Goal: Task Accomplishment & Management: Complete application form

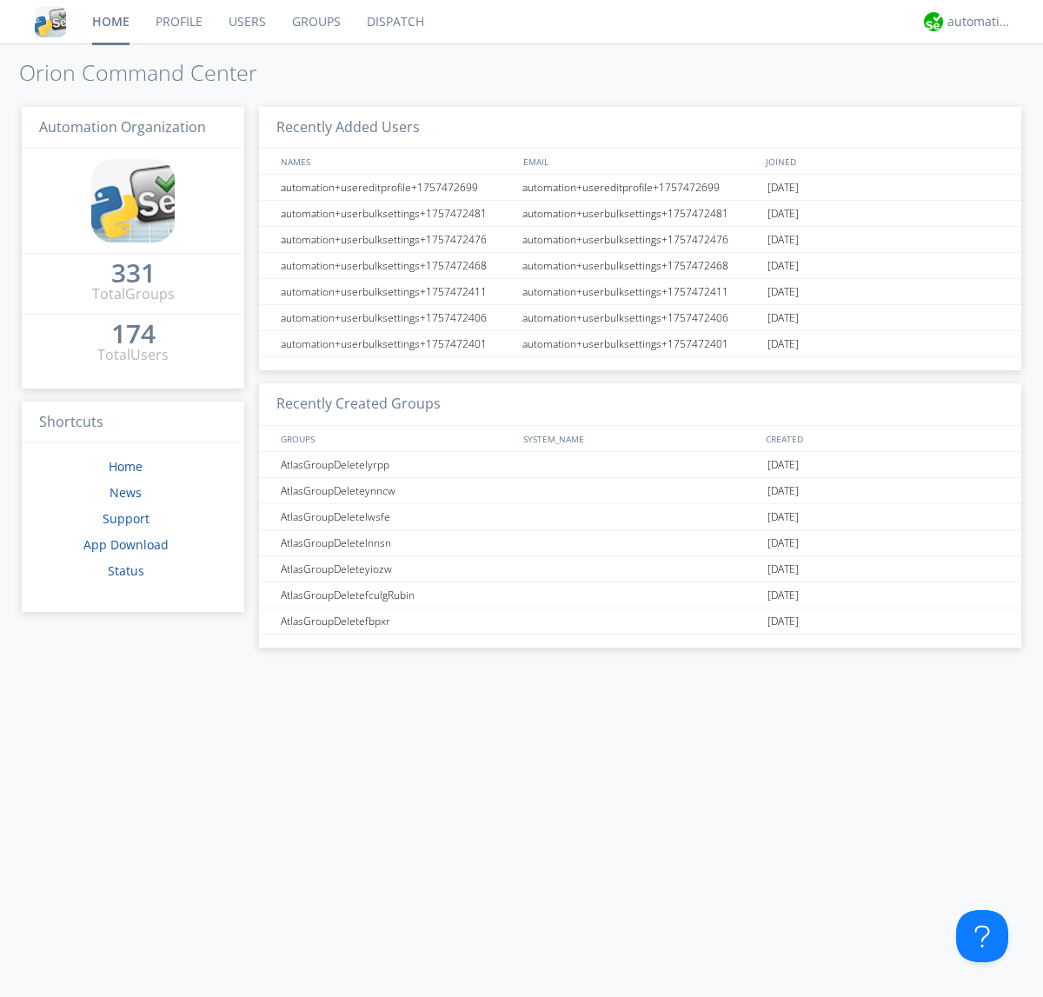
click at [246, 22] on link "Users" at bounding box center [247, 21] width 63 height 43
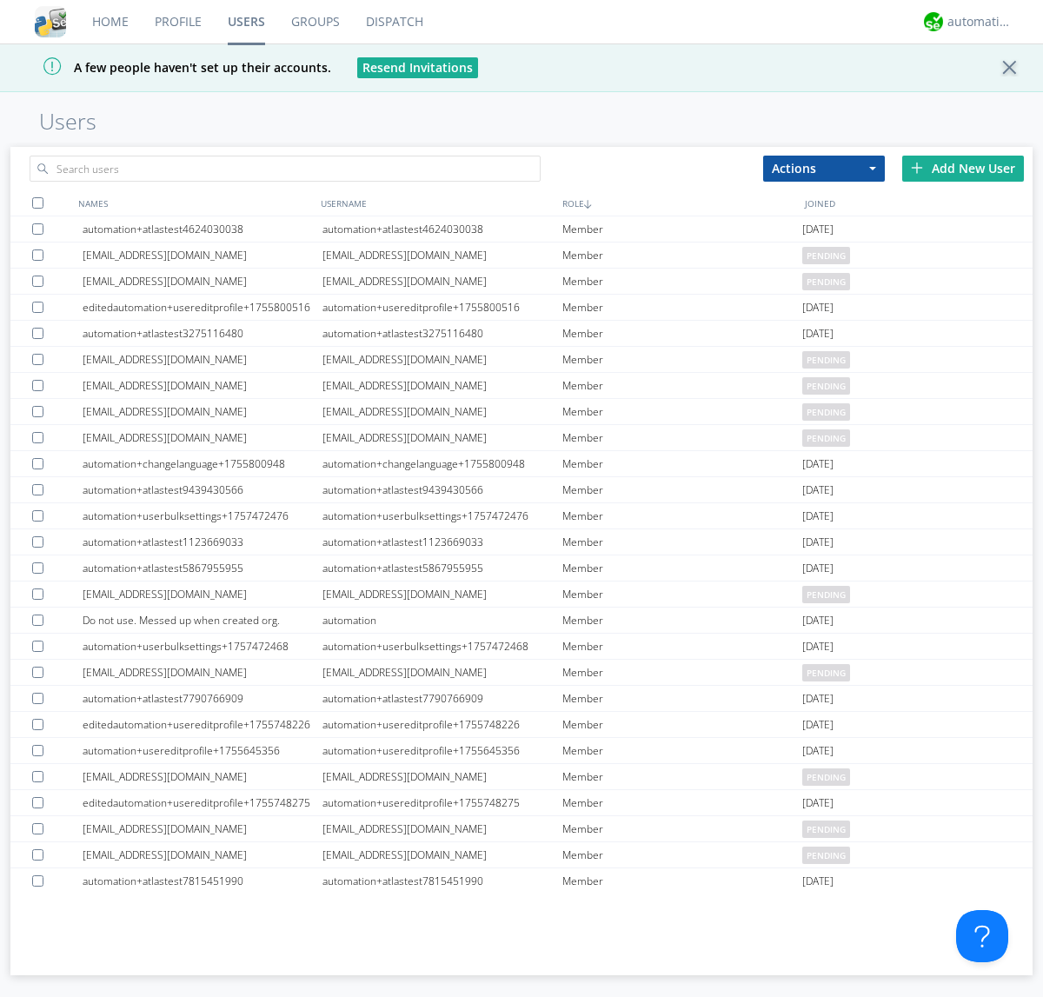
click at [963, 168] on div "Add New User" at bounding box center [963, 169] width 122 height 26
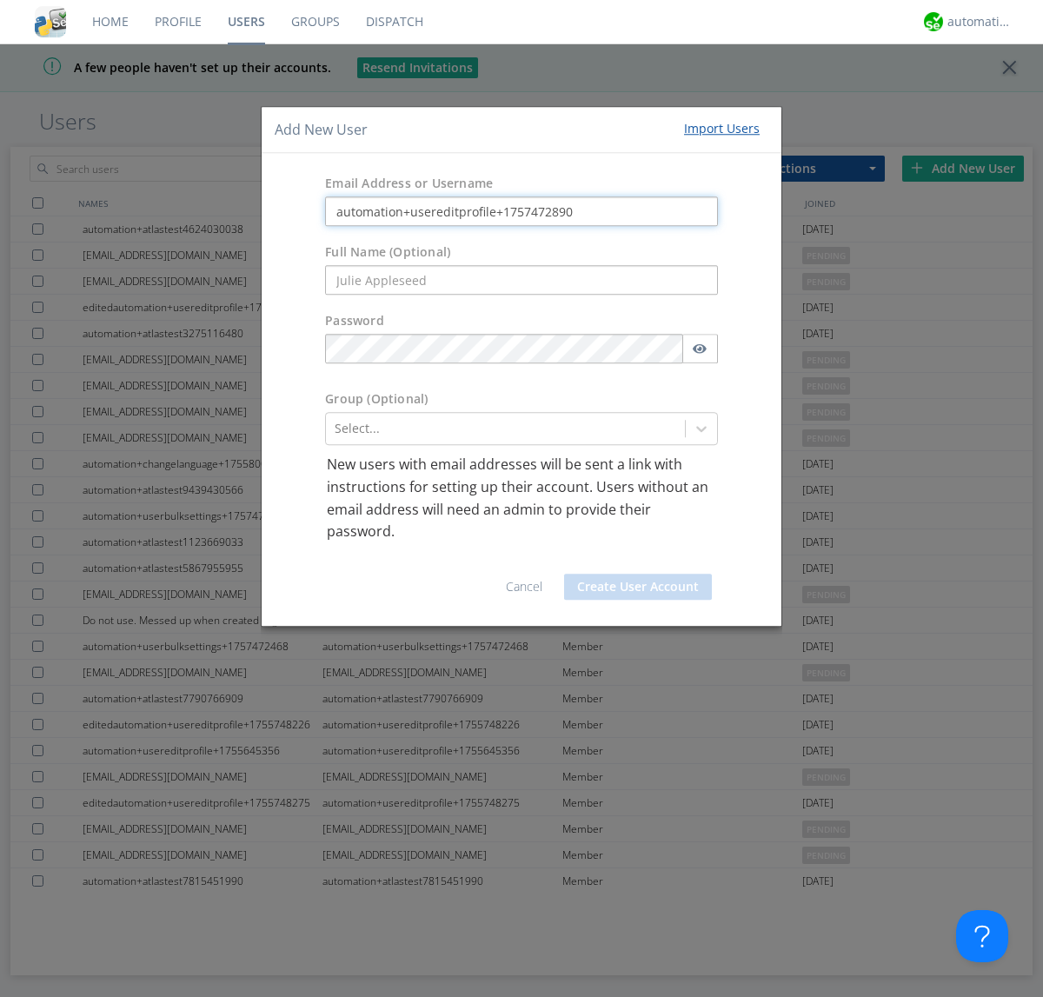
type input "automation+usereditprofile+1757472890"
click at [638, 586] on button "Create User Account" at bounding box center [638, 587] width 148 height 26
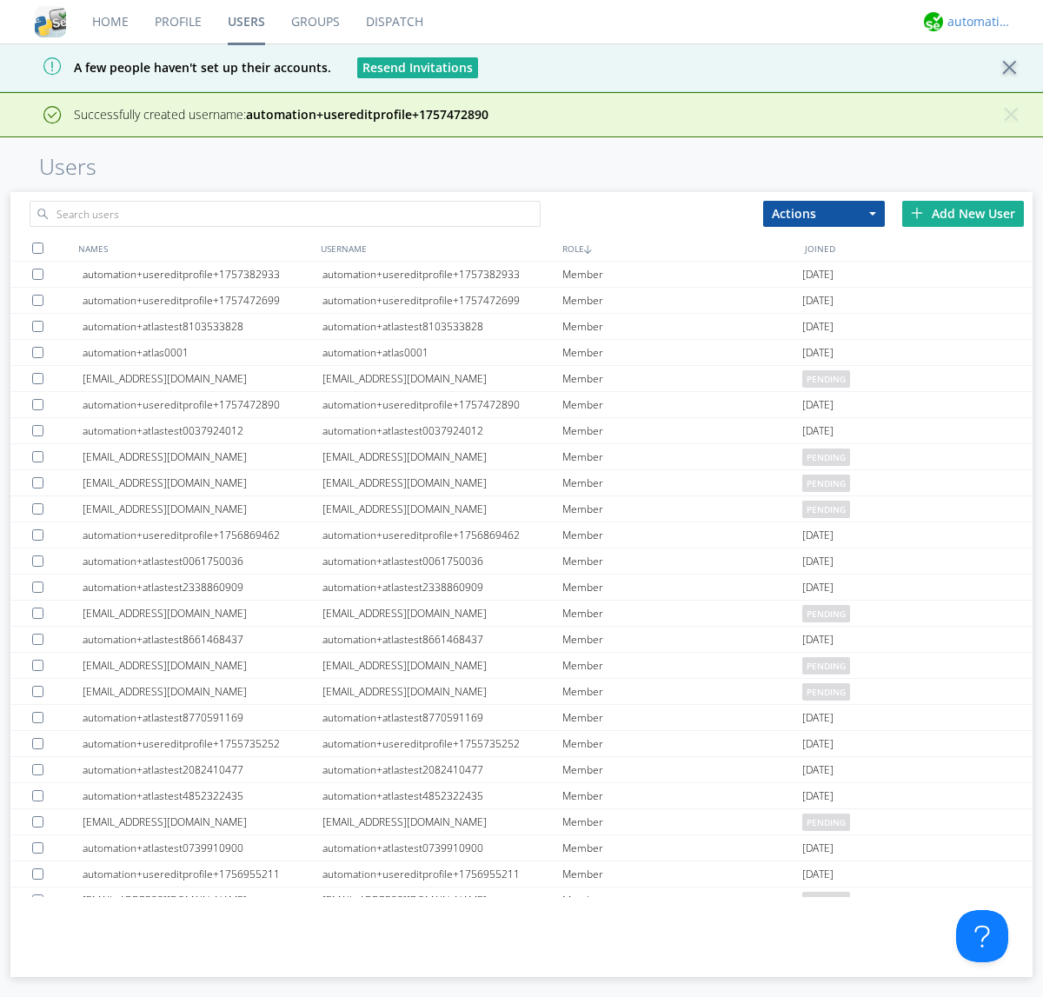
click at [975, 22] on div "automation+atlas" at bounding box center [979, 21] width 65 height 17
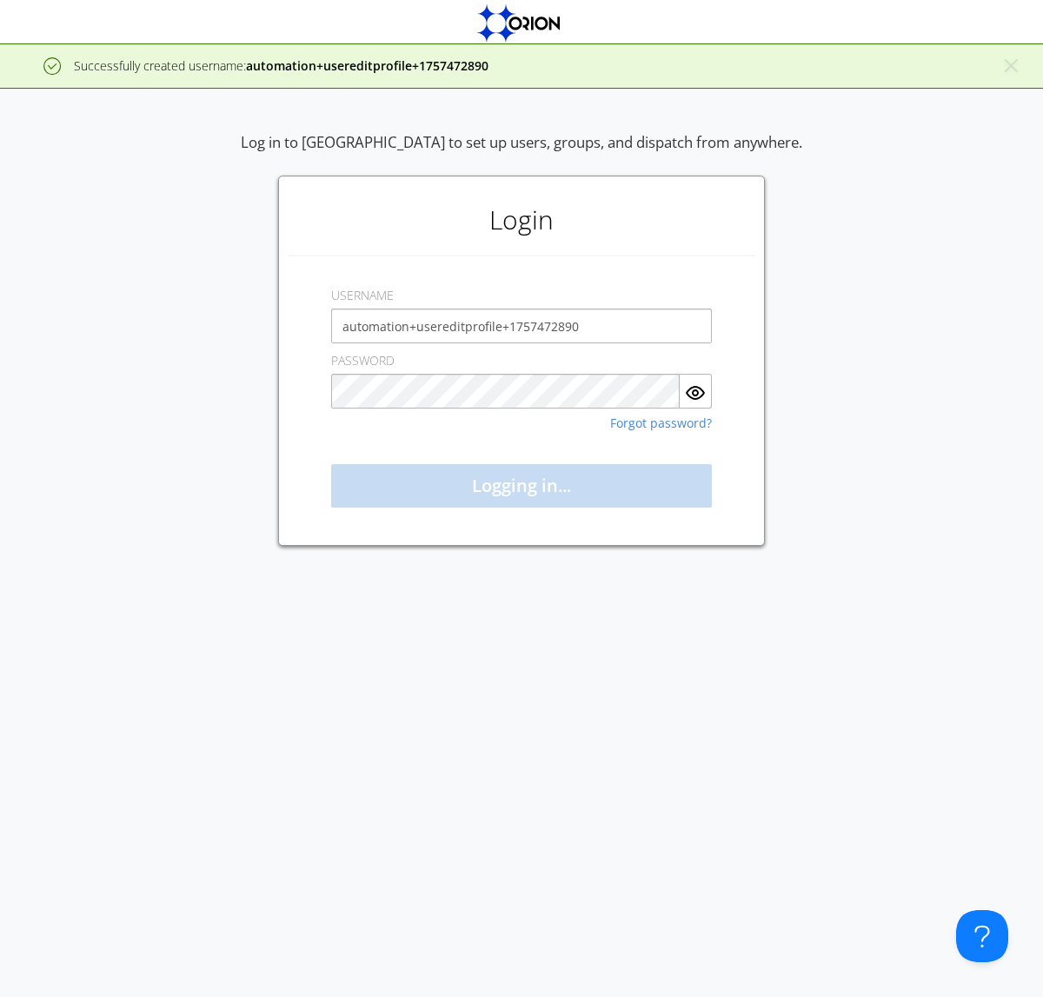
type input "automation+usereditprofile+1757472890"
